Goal: Book appointment/travel/reservation

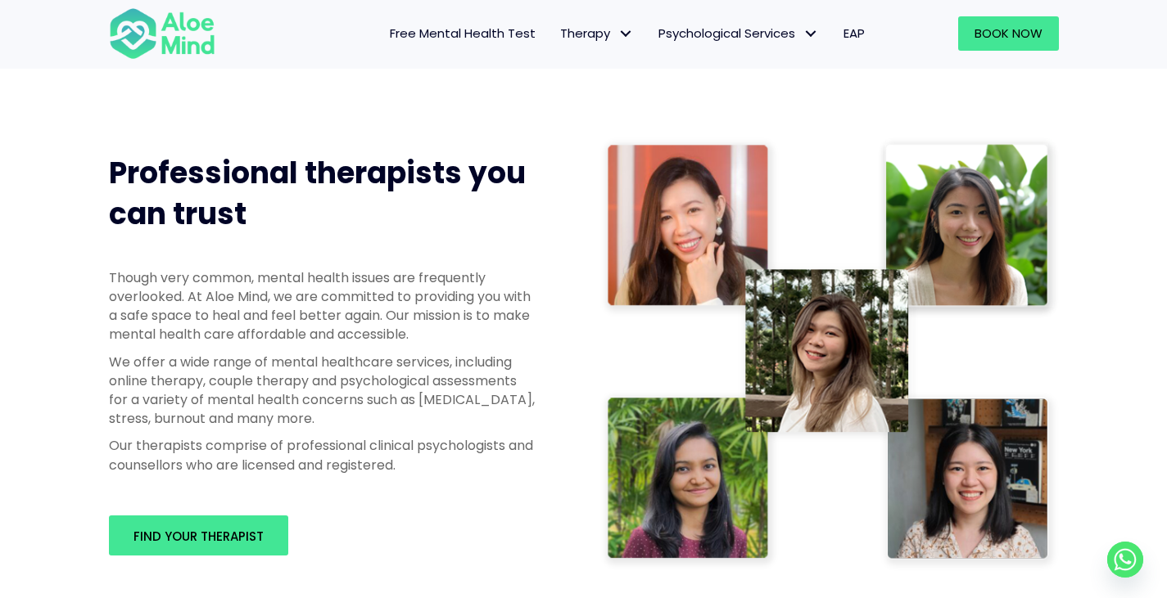
scroll to position [819, 0]
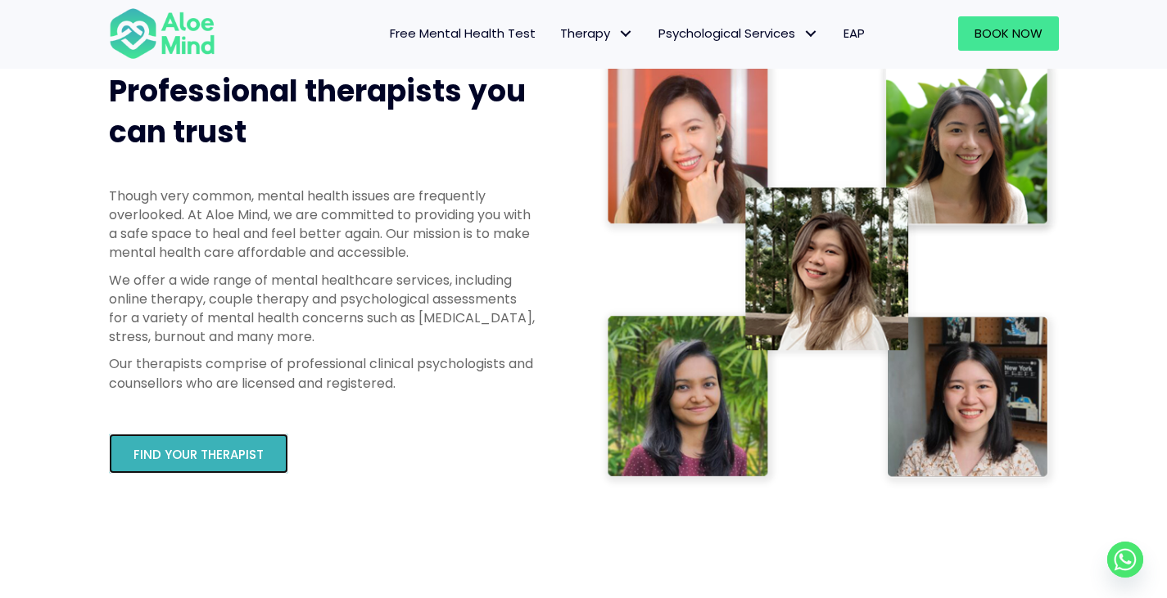
click at [218, 458] on span "Find your therapist" at bounding box center [198, 454] width 130 height 17
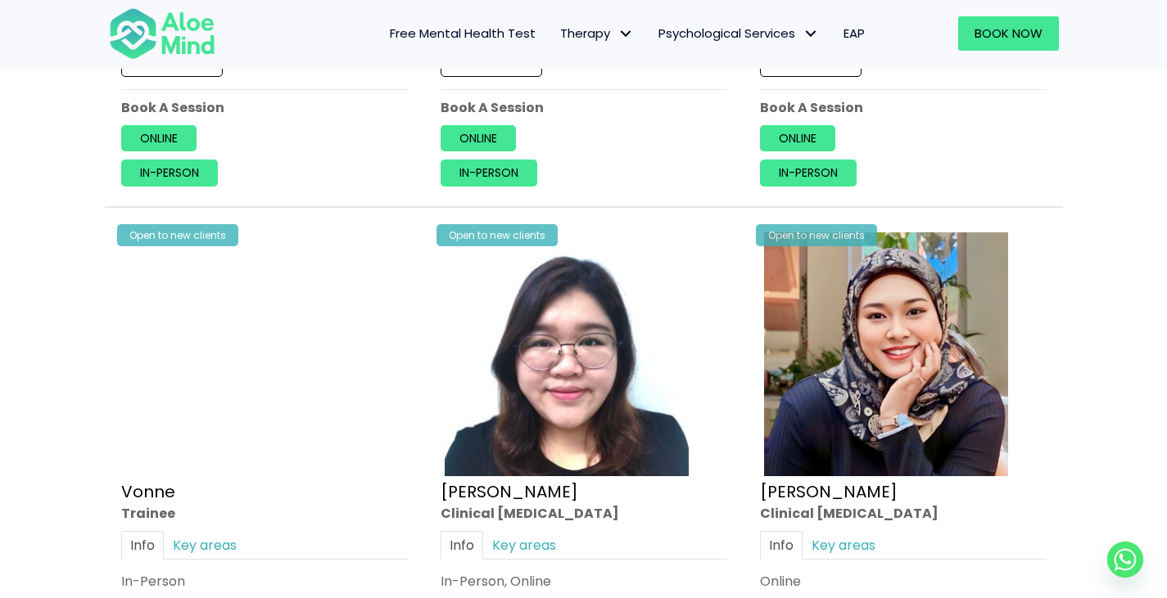
scroll to position [4502, 0]
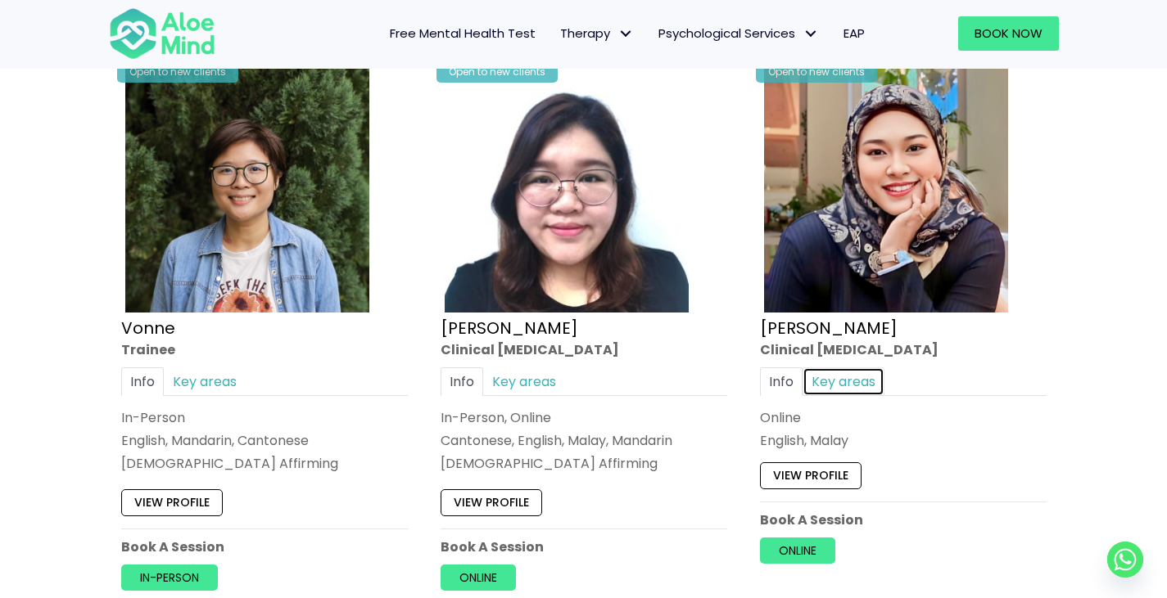
click at [828, 392] on link "Key areas" at bounding box center [843, 382] width 82 height 29
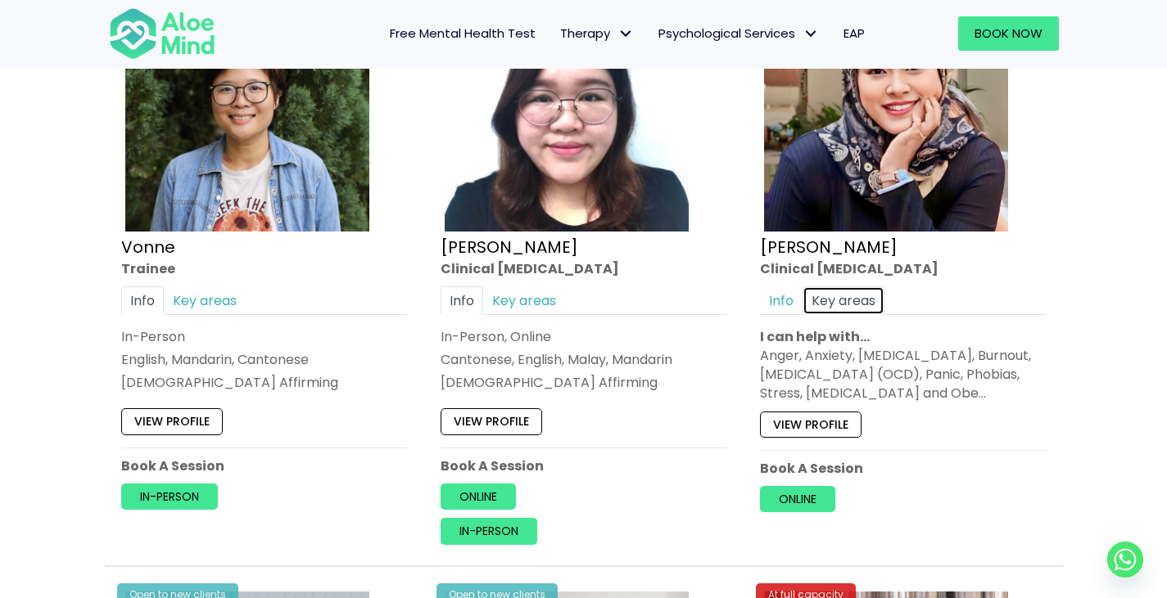
scroll to position [4584, 0]
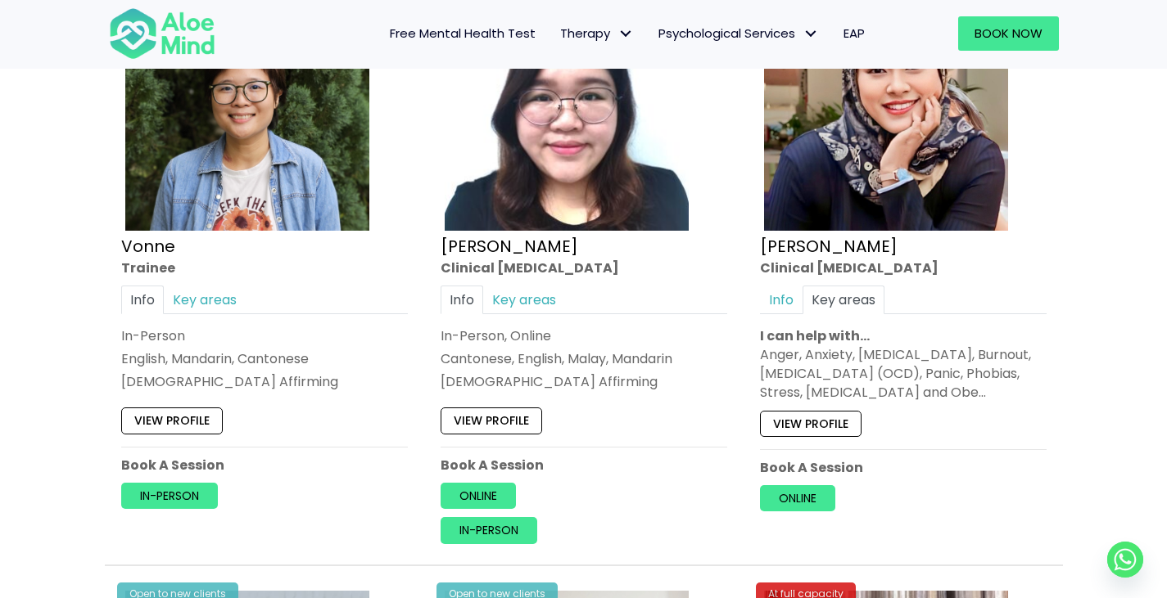
click at [819, 406] on div "View profile" at bounding box center [903, 420] width 287 height 34
click at [811, 422] on link "View profile" at bounding box center [811, 424] width 102 height 26
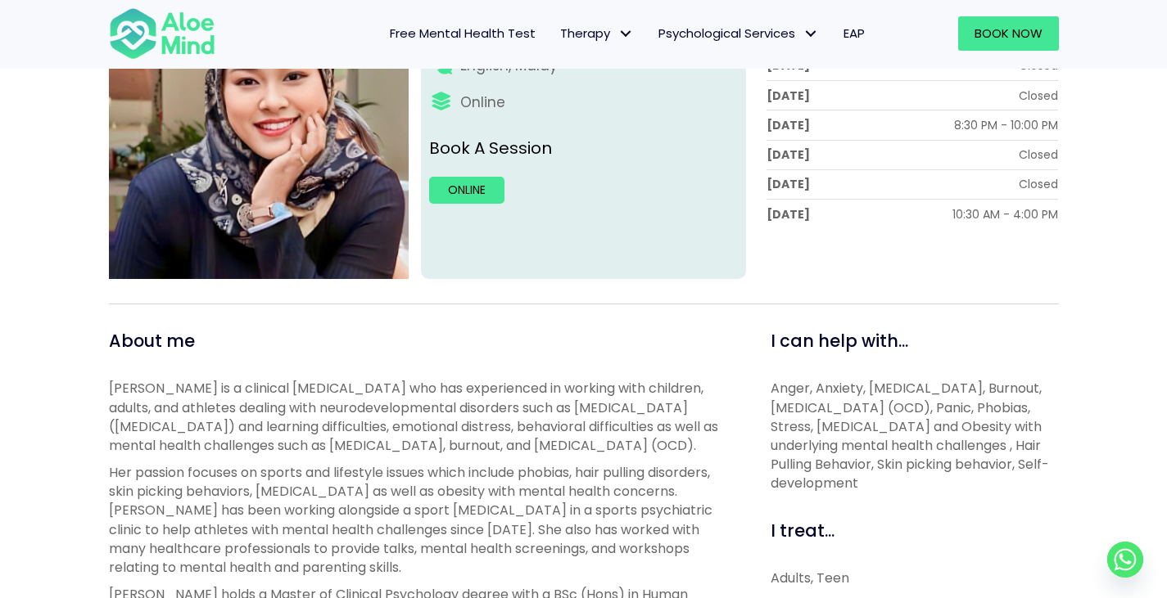
scroll to position [327, 0]
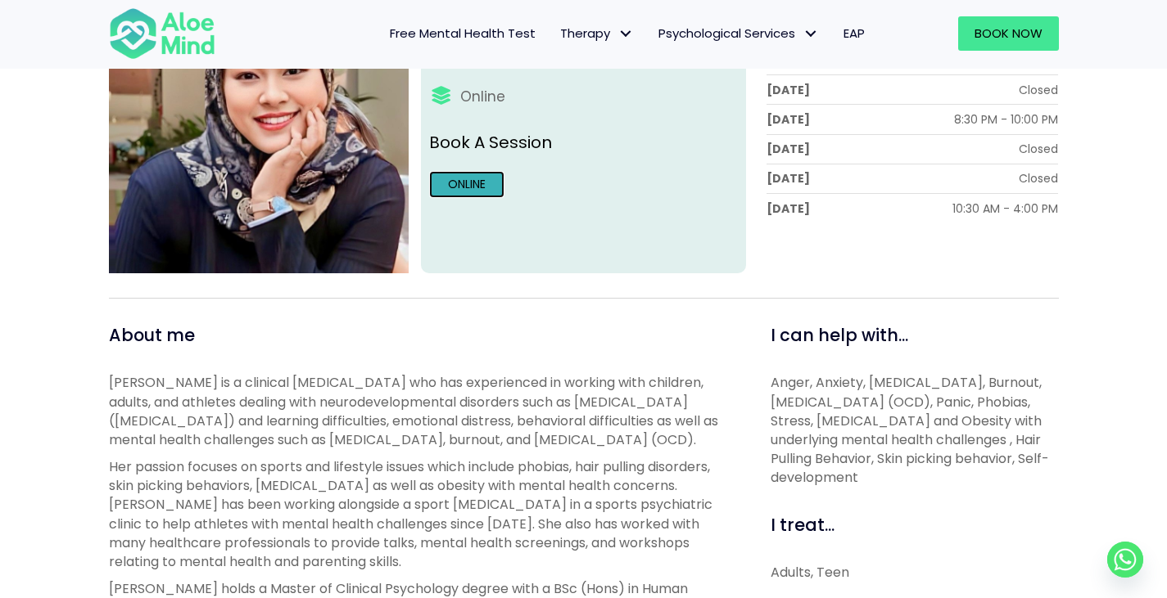
click at [480, 181] on link "Online" at bounding box center [466, 184] width 75 height 26
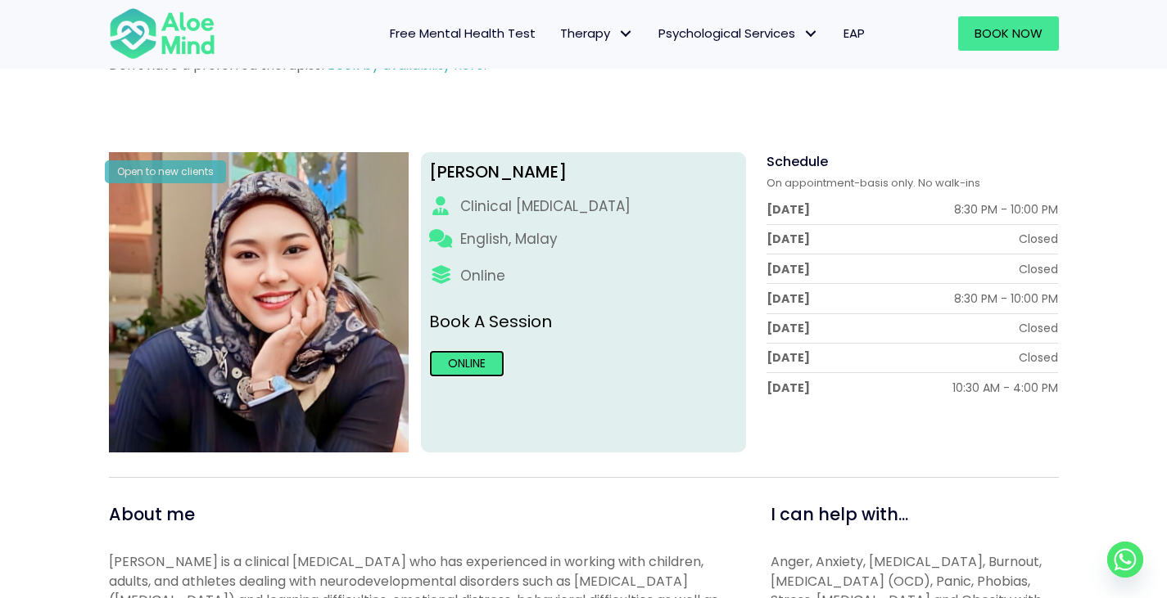
scroll to position [164, 0]
